Goal: Task Accomplishment & Management: Complete application form

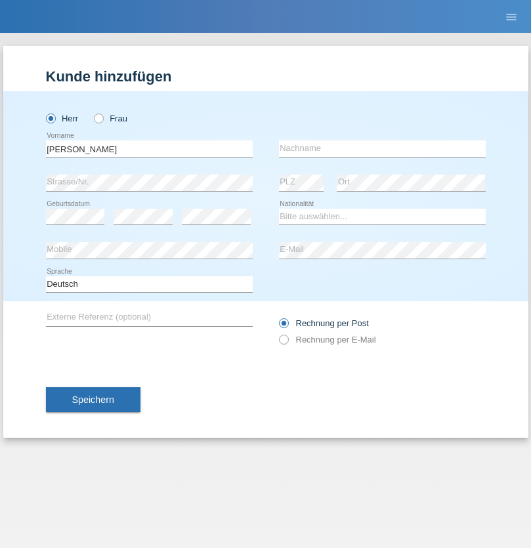
type input "Adrian"
click at [382, 148] on input "text" at bounding box center [382, 148] width 207 height 16
type input "Wolodzko"
select select "PL"
select select "C"
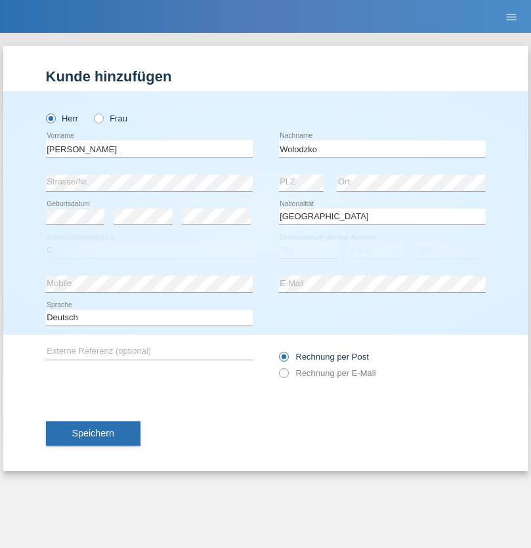
select select "01"
select select "07"
select select "2021"
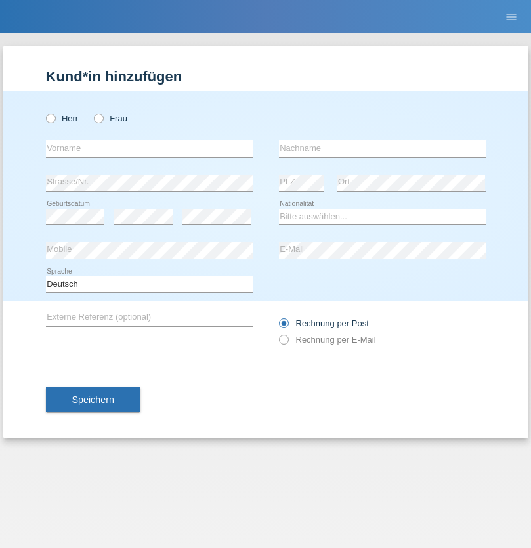
radio input "true"
click at [149, 148] on input "text" at bounding box center [149, 148] width 207 height 16
type input "Gorana"
click at [382, 148] on input "text" at bounding box center [382, 148] width 207 height 16
type input "Marincic"
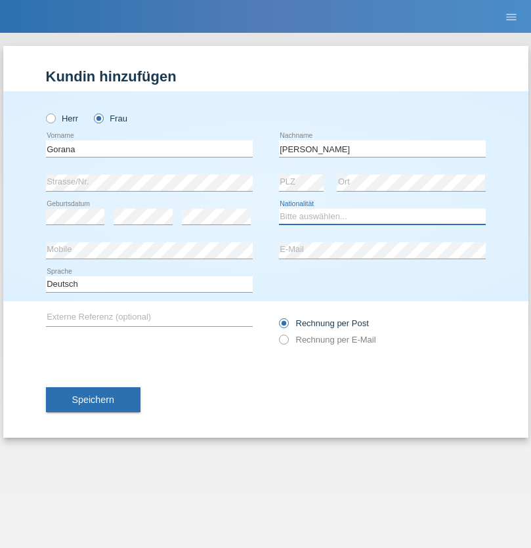
select select "HR"
select select "C"
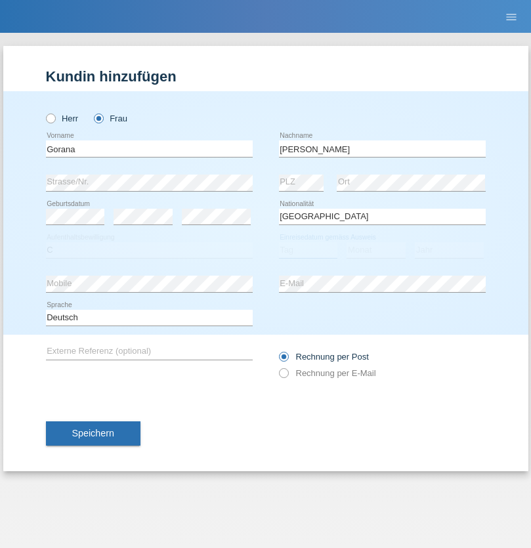
select select "11"
select select "02"
select select "2011"
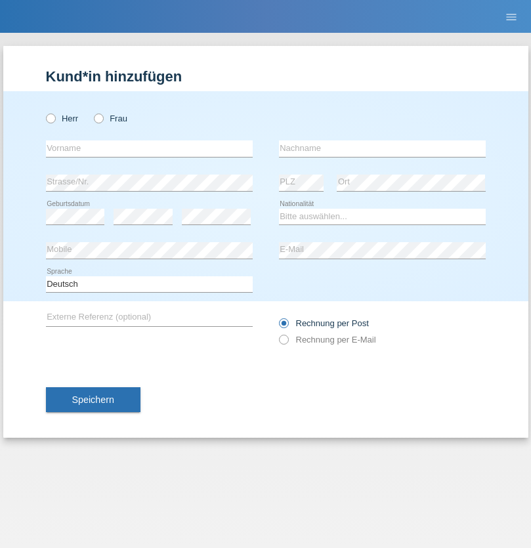
radio input "true"
click at [149, 148] on input "text" at bounding box center [149, 148] width 207 height 16
type input "Arben"
click at [382, 148] on input "text" at bounding box center [382, 148] width 207 height 16
type input "Dedaj"
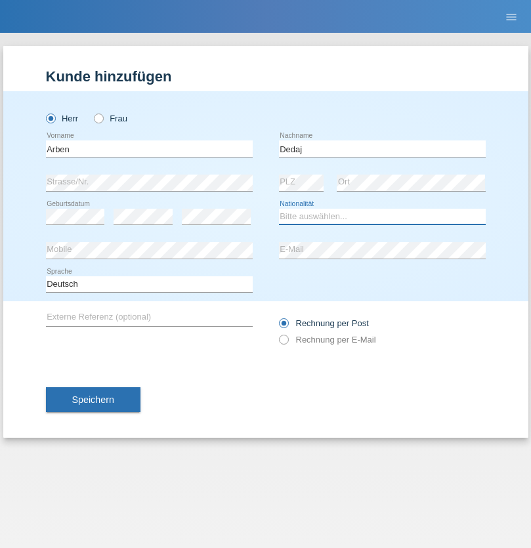
select select "CH"
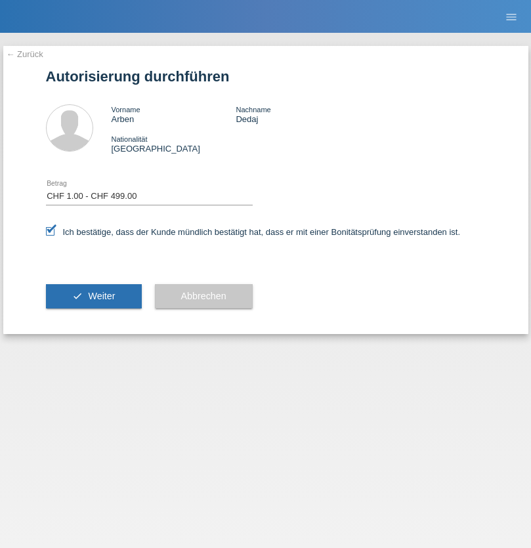
select select "1"
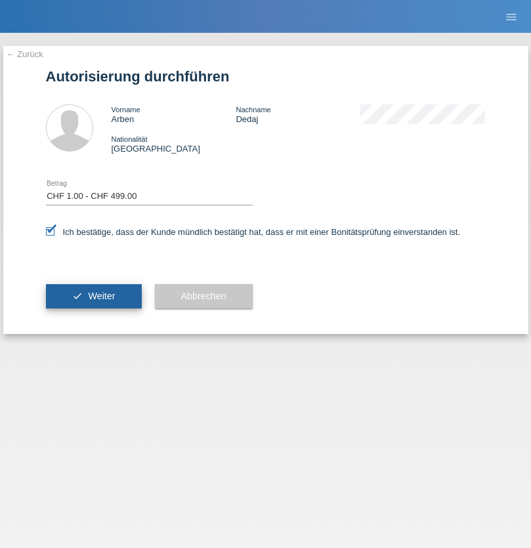
click at [93, 296] on span "Weiter" at bounding box center [101, 296] width 27 height 10
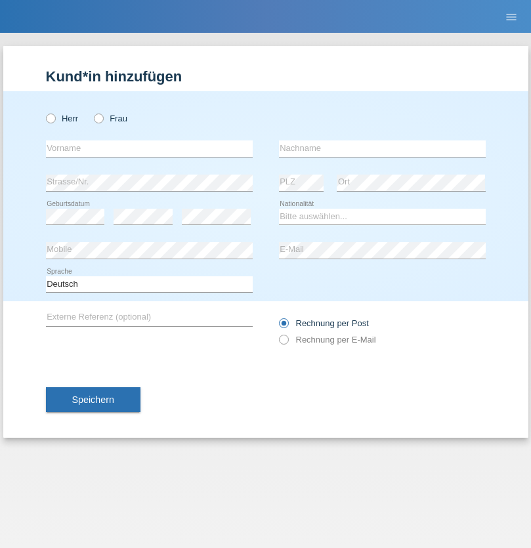
radio input "true"
click at [149, 148] on input "text" at bounding box center [149, 148] width 207 height 16
type input "Milorad"
click at [382, 148] on input "text" at bounding box center [382, 148] width 207 height 16
type input "Trtica"
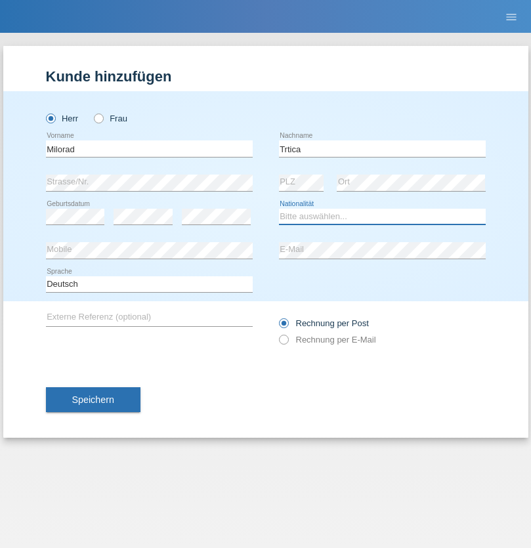
select select "HR"
select select "C"
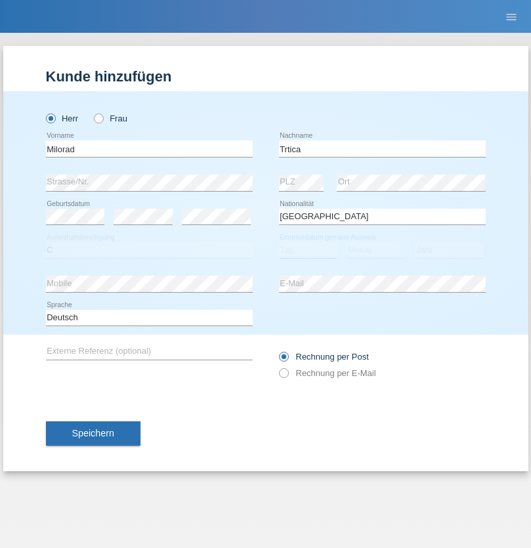
select select "22"
select select "08"
select select "1988"
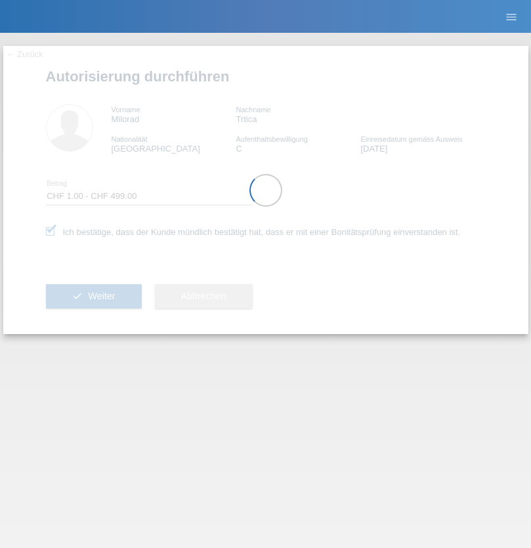
select select "1"
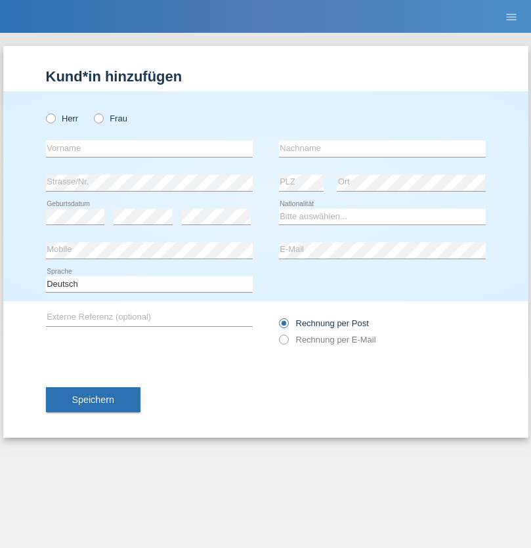
radio input "true"
click at [149, 148] on input "text" at bounding box center [149, 148] width 207 height 16
type input "Ragul"
click at [382, 148] on input "text" at bounding box center [382, 148] width 207 height 16
type input "KalyanKumar"
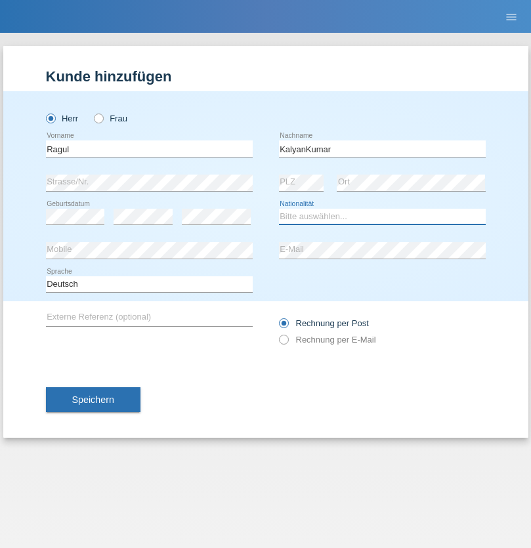
select select "IT"
select select "C"
select select "01"
select select "02"
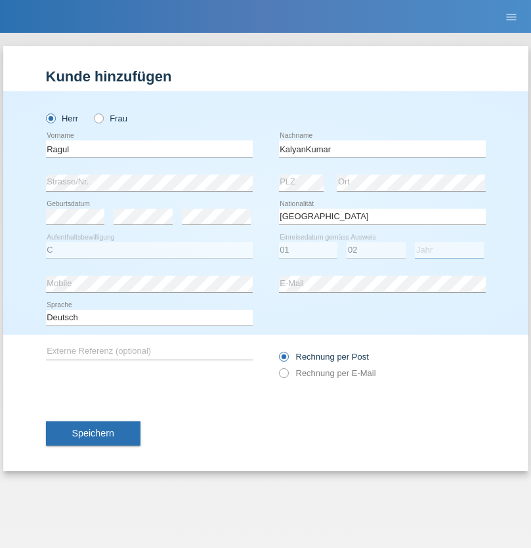
select select "2017"
